Goal: Information Seeking & Learning: Learn about a topic

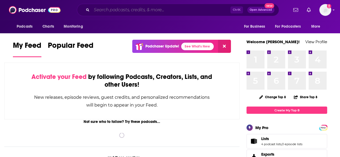
click at [127, 13] on input "Search podcasts, credits, & more..." at bounding box center [161, 10] width 139 height 9
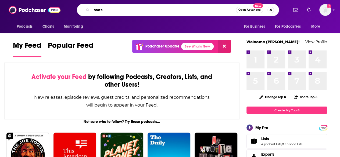
type input "saas"
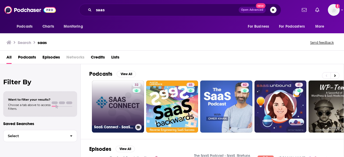
click at [125, 112] on link "32 SaaS Connect - SaaS Partnerships & SaaS Leaders" at bounding box center [118, 107] width 52 height 52
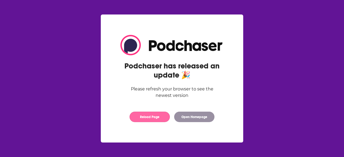
click at [148, 118] on button "Reload Page" at bounding box center [149, 117] width 40 height 10
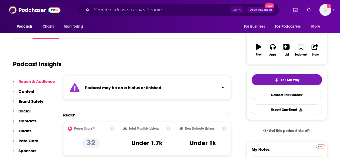
scroll to position [68, 0]
